Goal: Task Accomplishment & Management: Complete application form

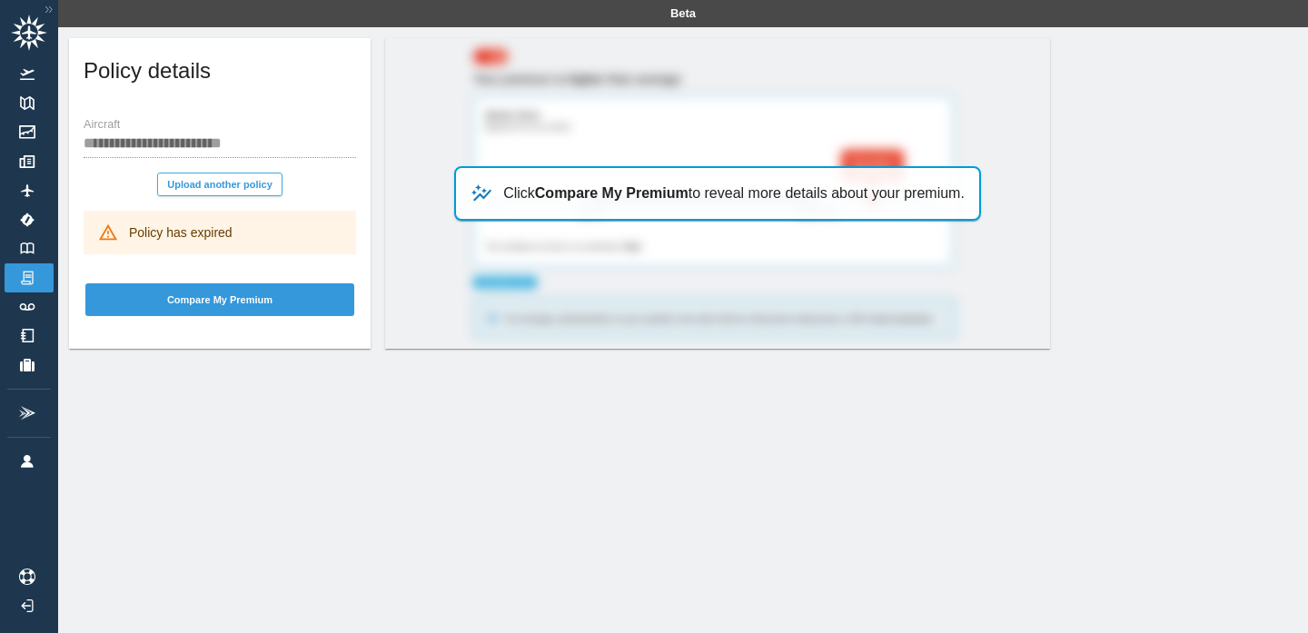
click at [221, 180] on button "Upload another policy" at bounding box center [219, 185] width 125 height 24
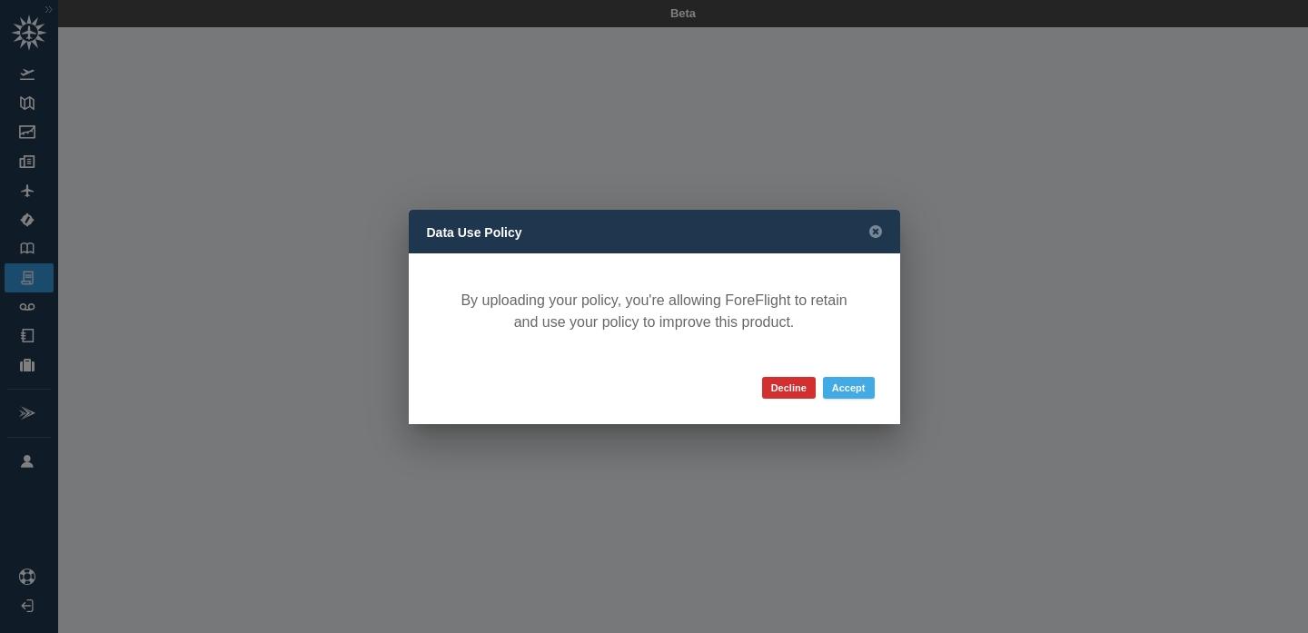
click at [853, 385] on button "Accept" at bounding box center [849, 388] width 52 height 22
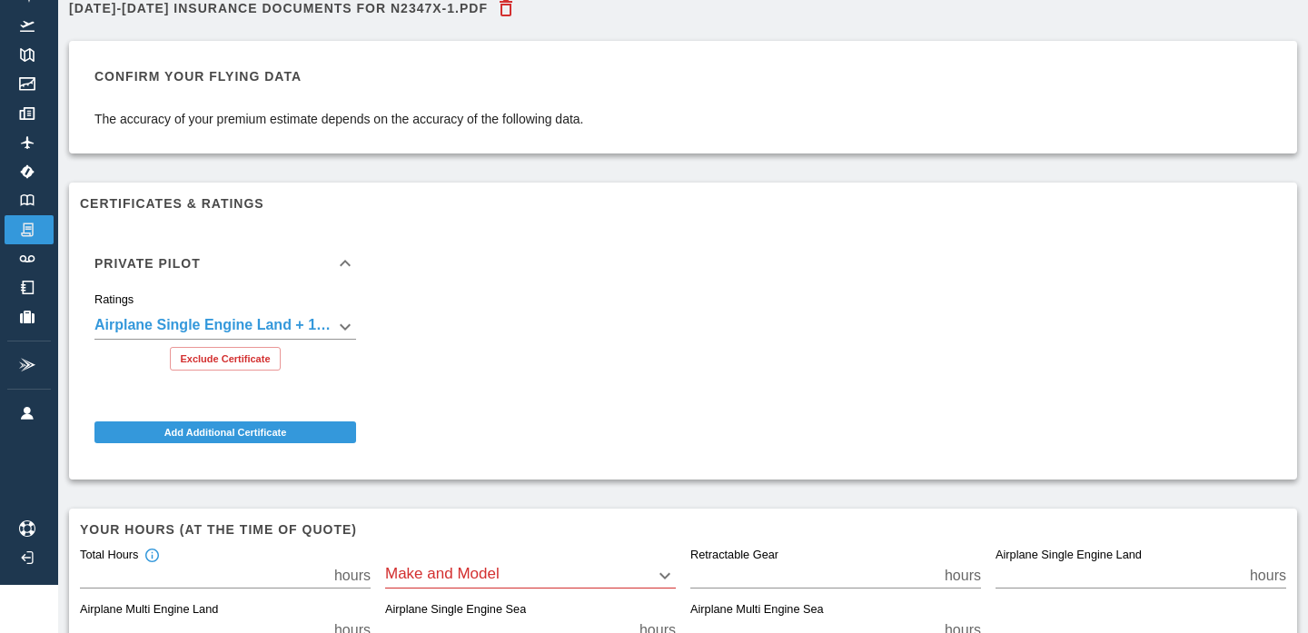
scroll to position [49, 0]
click at [340, 326] on body "**********" at bounding box center [654, 267] width 1308 height 633
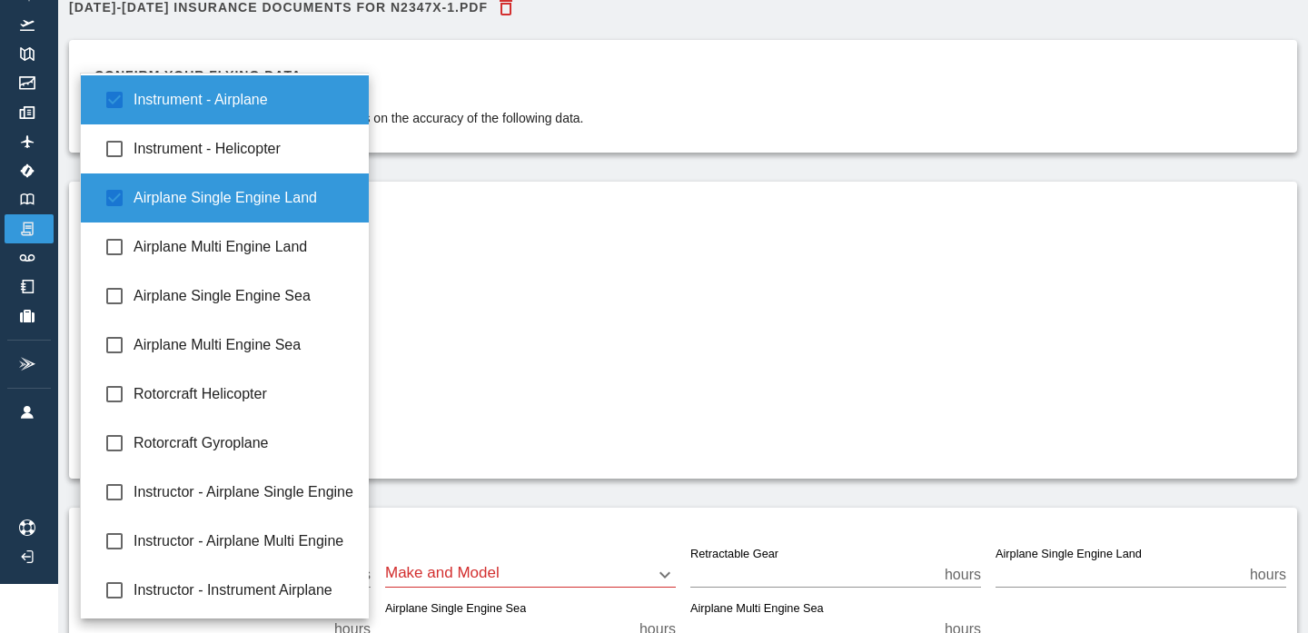
scroll to position [0, 0]
click at [531, 336] on div at bounding box center [654, 316] width 1308 height 633
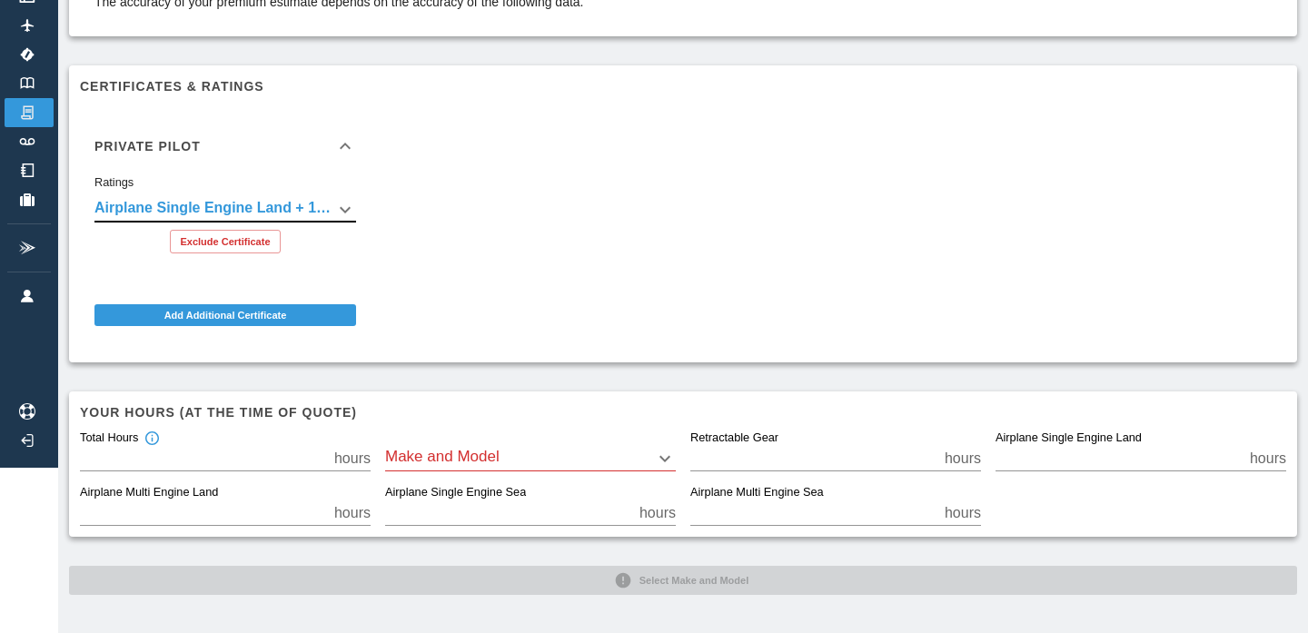
scroll to position [164, 0]
click at [498, 460] on body "**********" at bounding box center [654, 152] width 1308 height 633
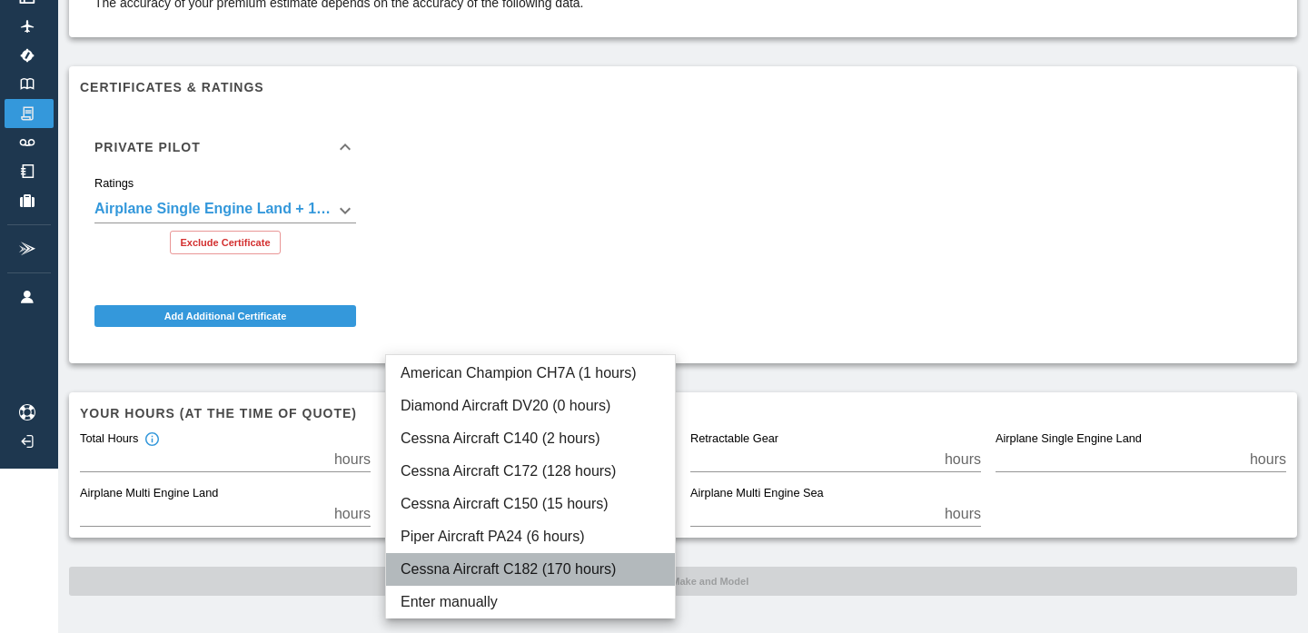
click at [560, 563] on li "Cessna Aircraft C182 (170 hours)" at bounding box center [530, 569] width 289 height 33
type input "****"
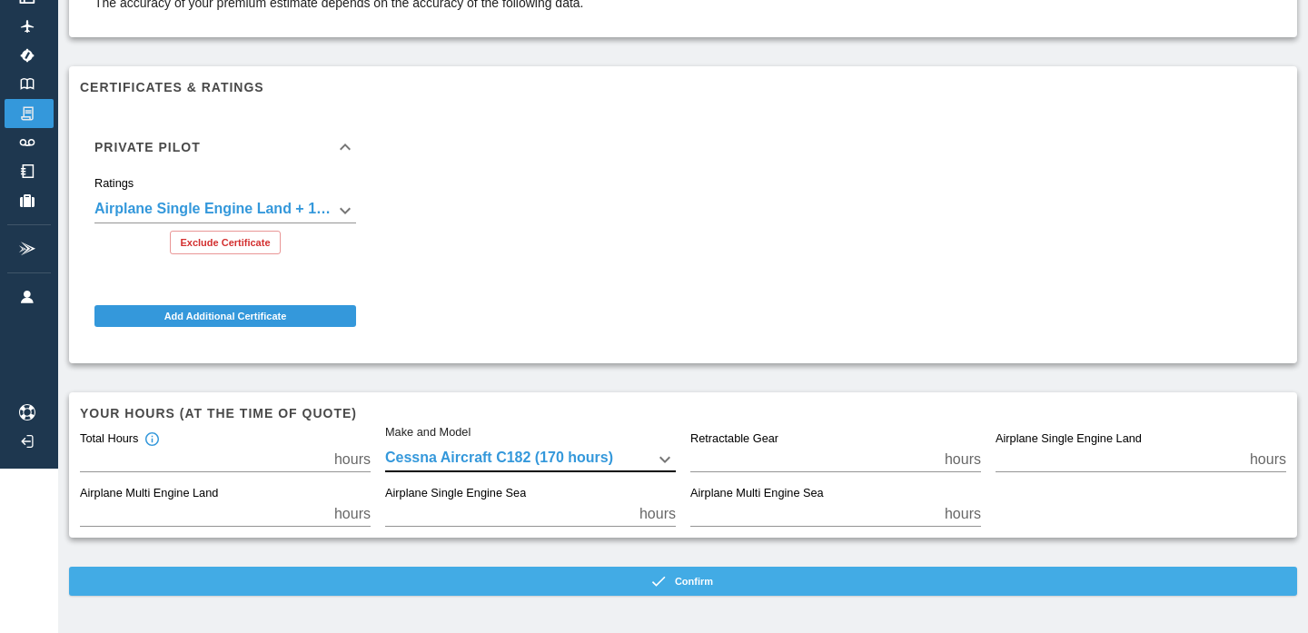
click at [695, 578] on button "Confirm" at bounding box center [683, 581] width 1228 height 29
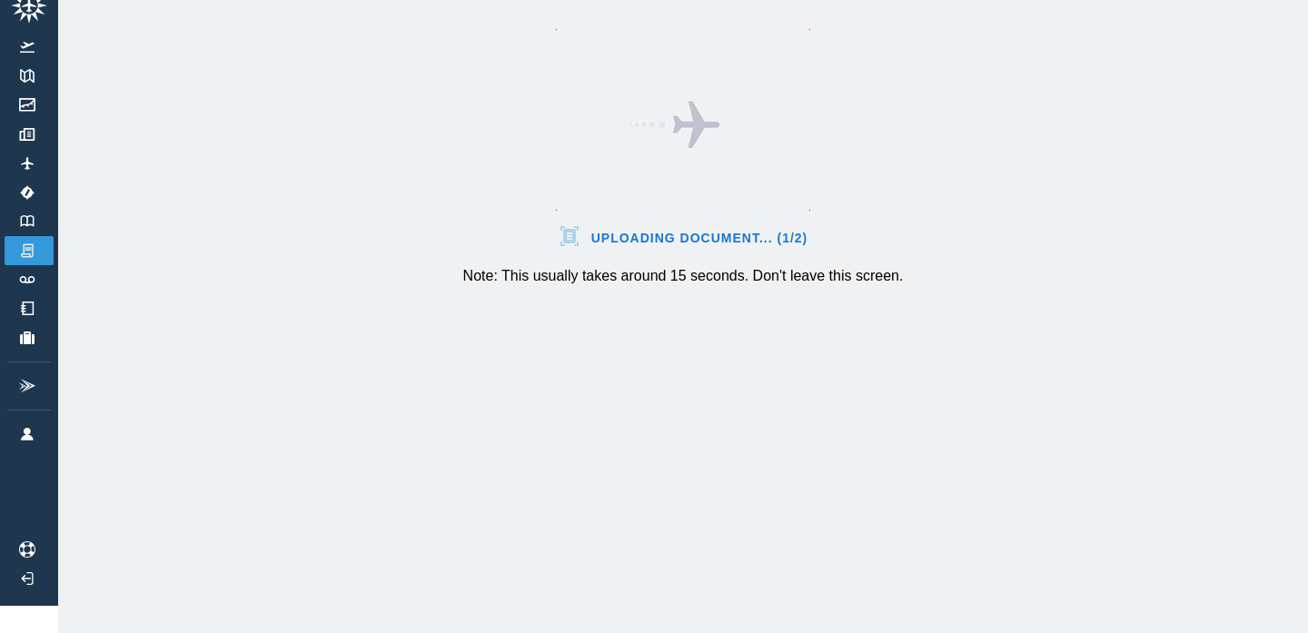
scroll to position [27, 0]
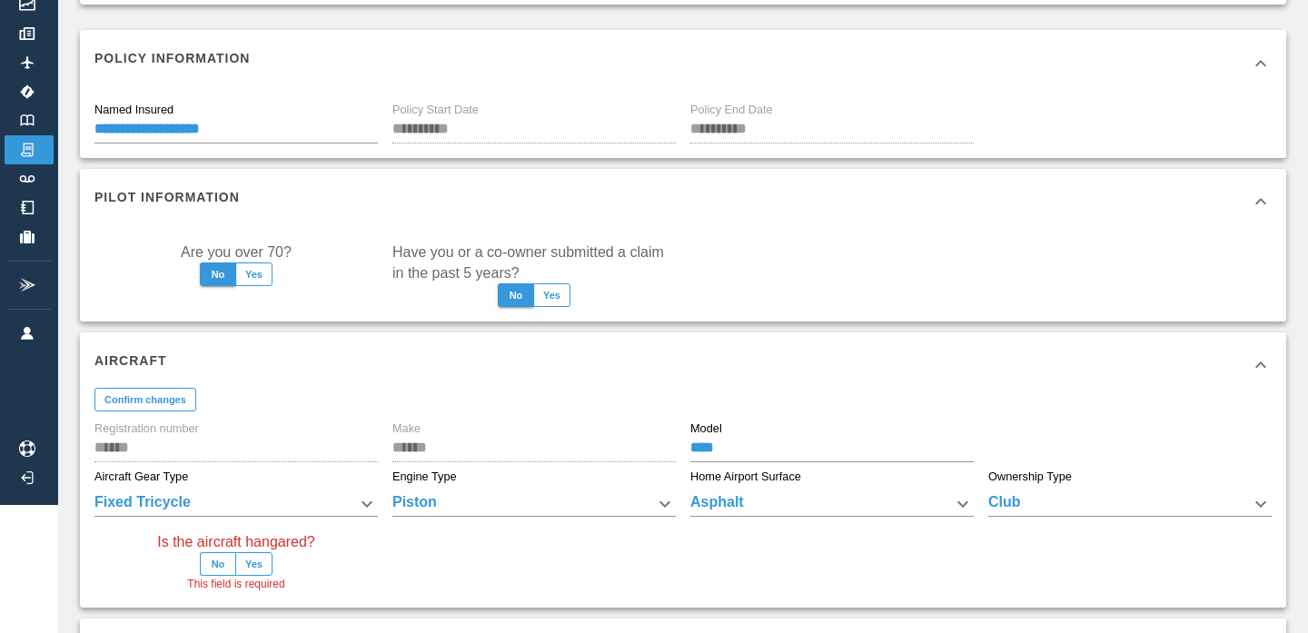
scroll to position [130, 0]
click at [556, 299] on button "Yes" at bounding box center [551, 294] width 37 height 24
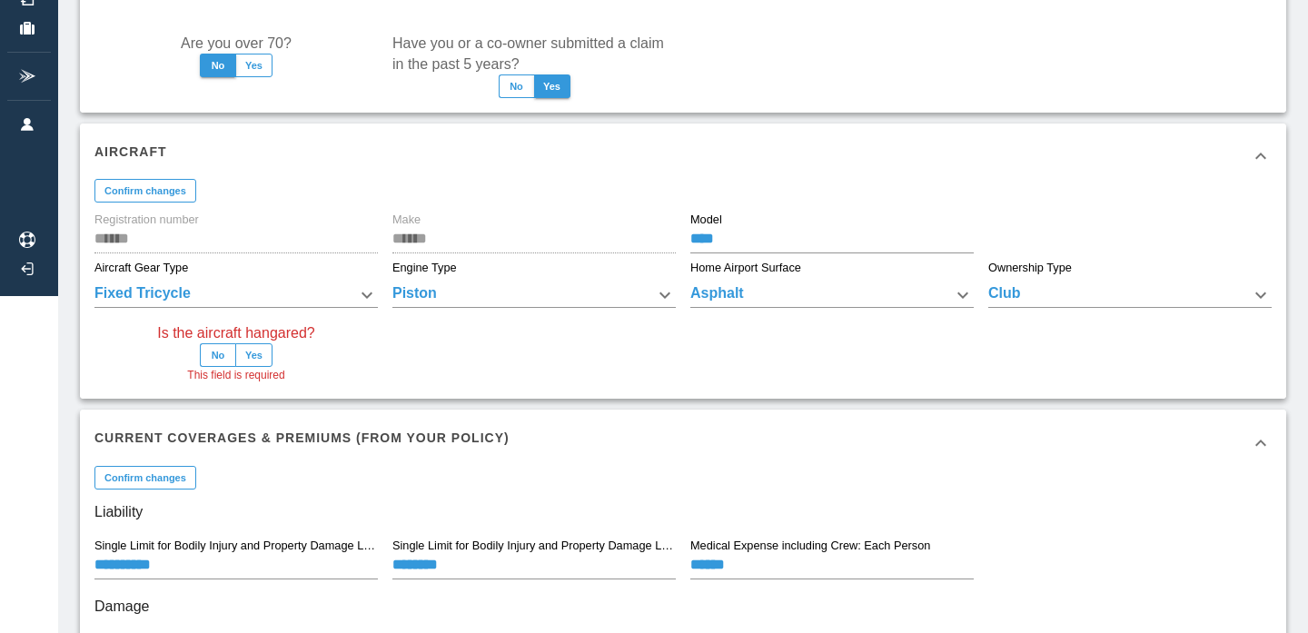
scroll to position [338, 0]
click at [262, 358] on button "Yes" at bounding box center [253, 354] width 37 height 24
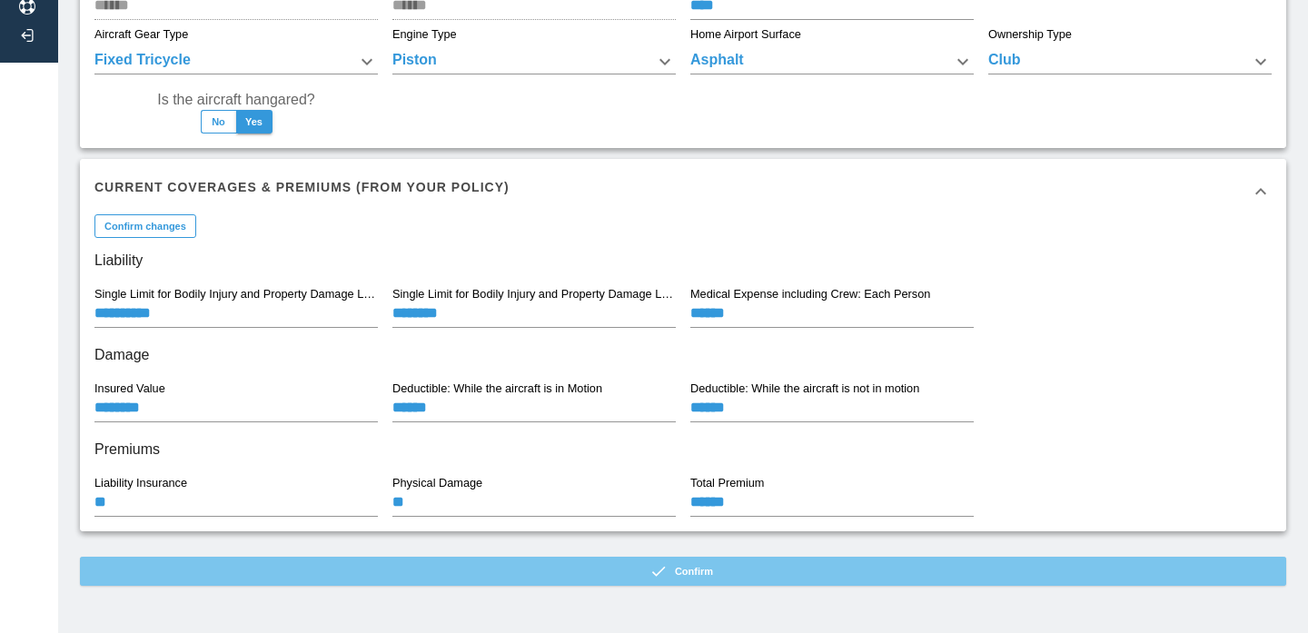
click at [710, 560] on button "Confirm" at bounding box center [683, 571] width 1206 height 29
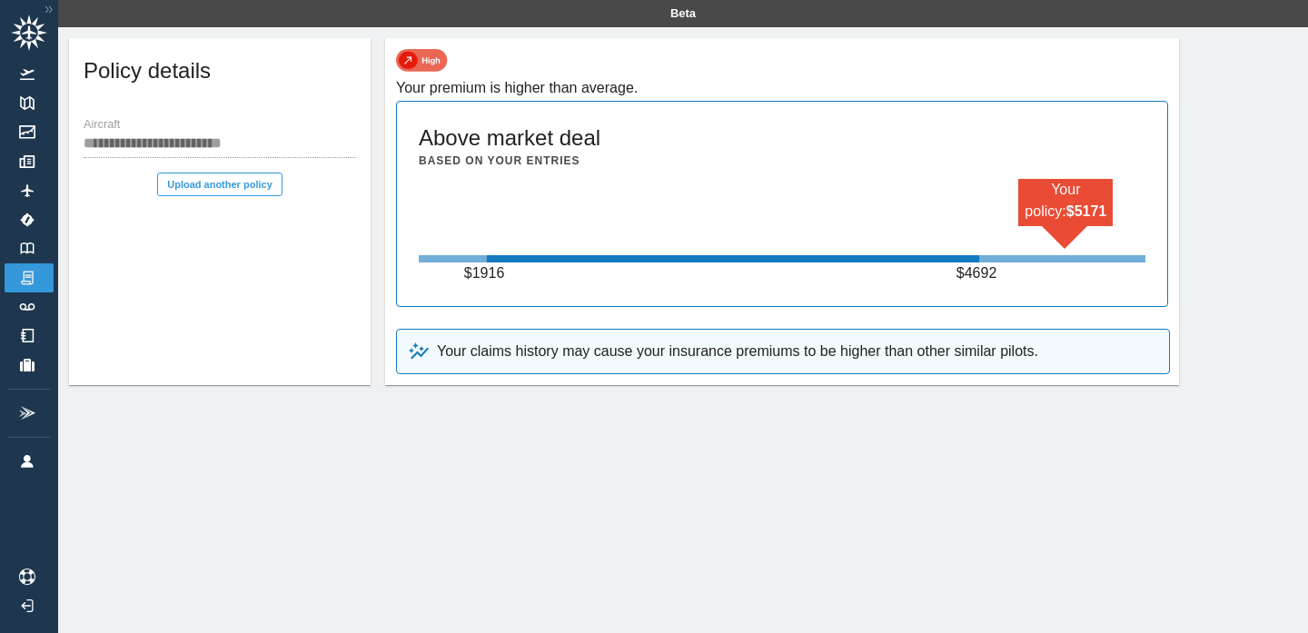
click at [420, 64] on img at bounding box center [422, 60] width 52 height 23
click at [25, 246] on img at bounding box center [27, 249] width 20 height 12
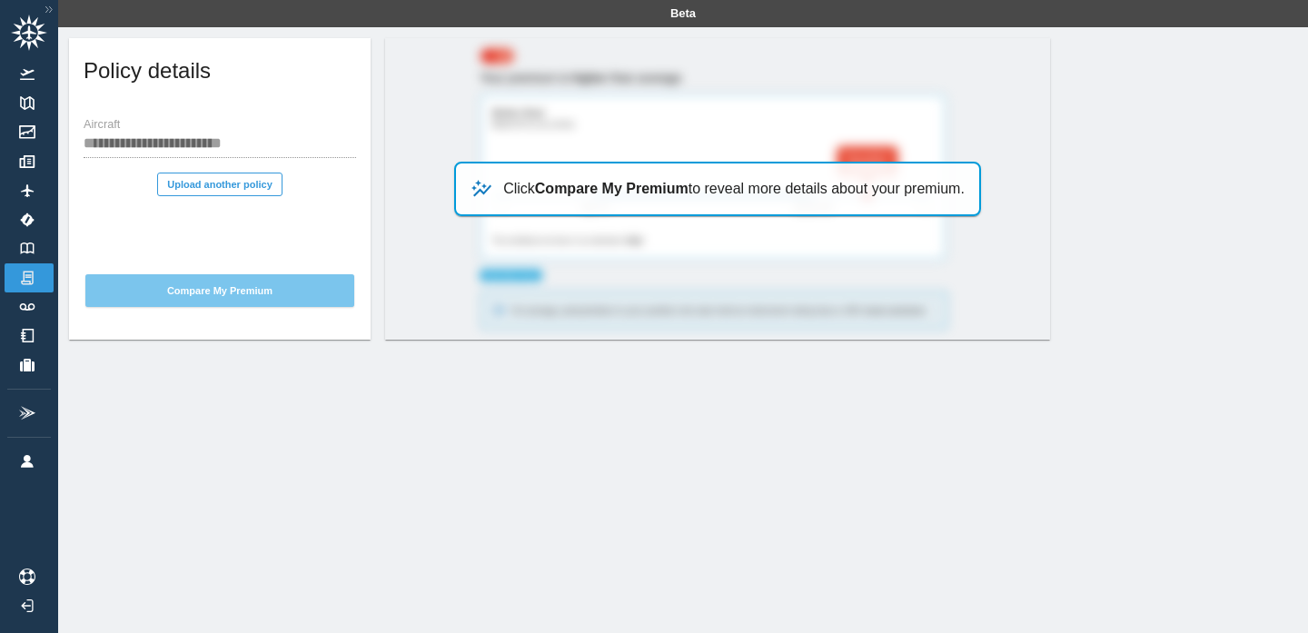
click at [238, 291] on button "Compare My Premium" at bounding box center [219, 290] width 269 height 33
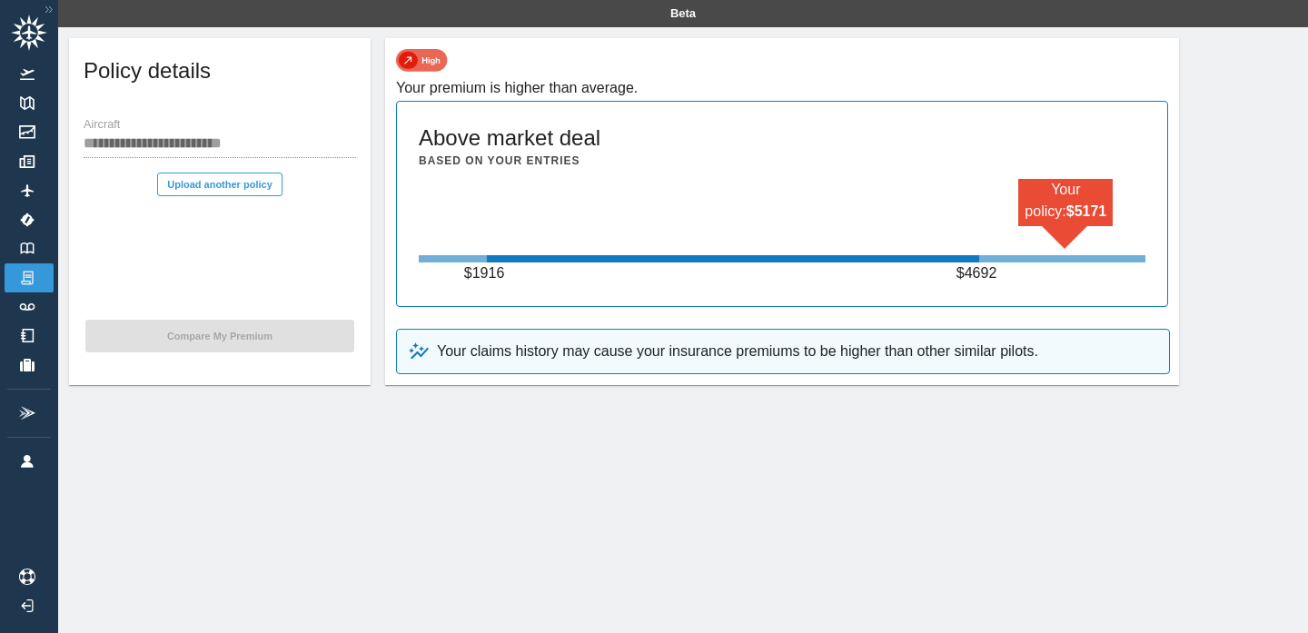
click at [26, 36] on icon at bounding box center [29, 33] width 36 height 36
